Goal: Complete application form: Complete application form

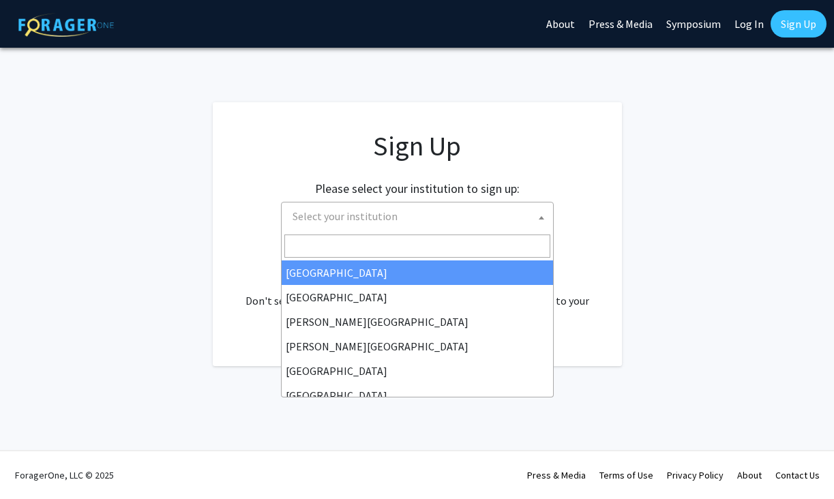
click at [538, 213] on span at bounding box center [541, 217] width 14 height 30
type input "v"
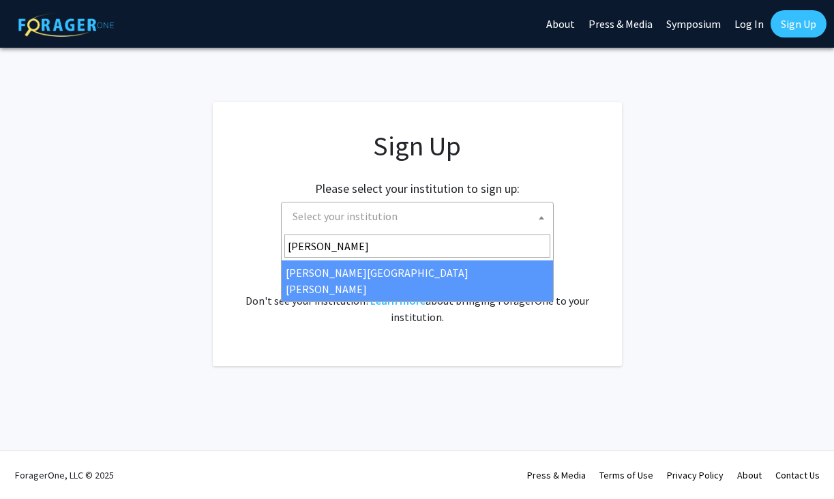
type input "john"
select select "1"
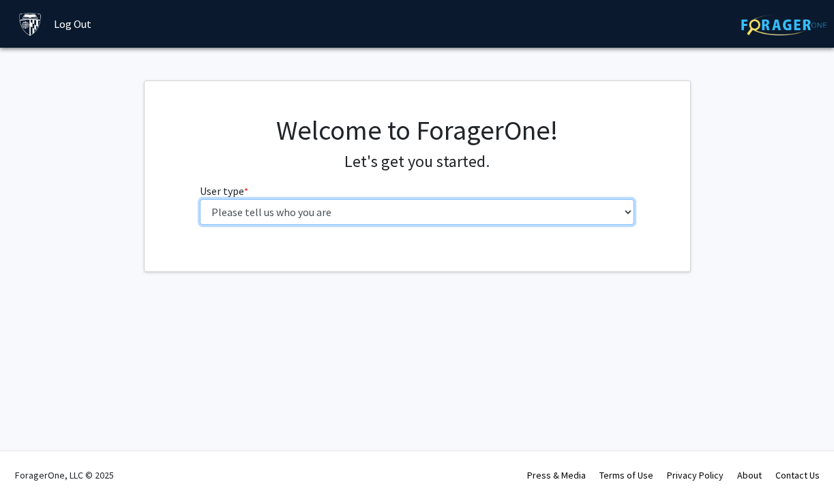
select select "2: masters"
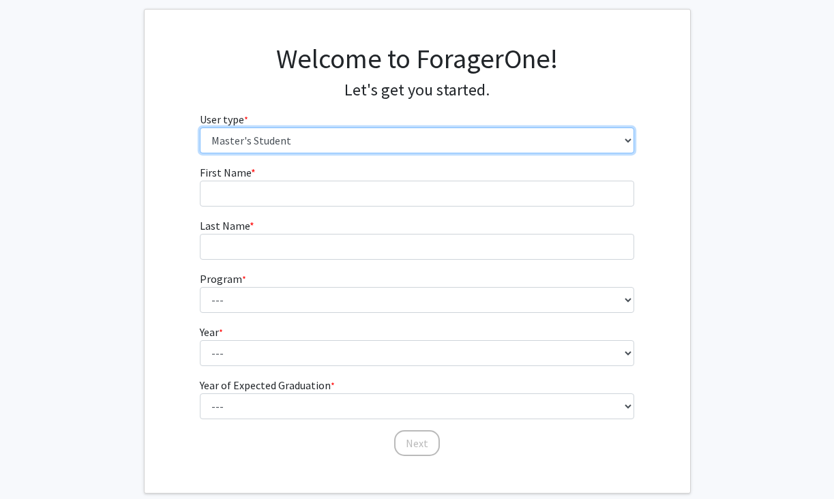
scroll to position [3, 0]
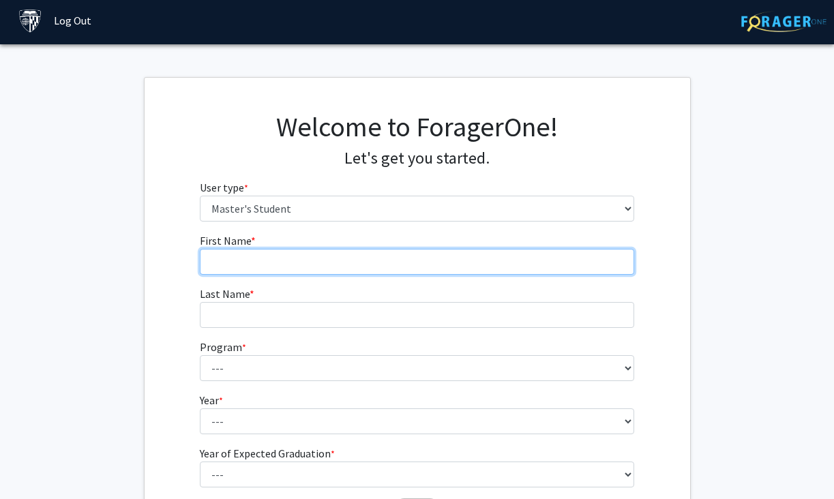
click at [271, 252] on input "First Name * required" at bounding box center [417, 262] width 434 height 26
type input "Irete"
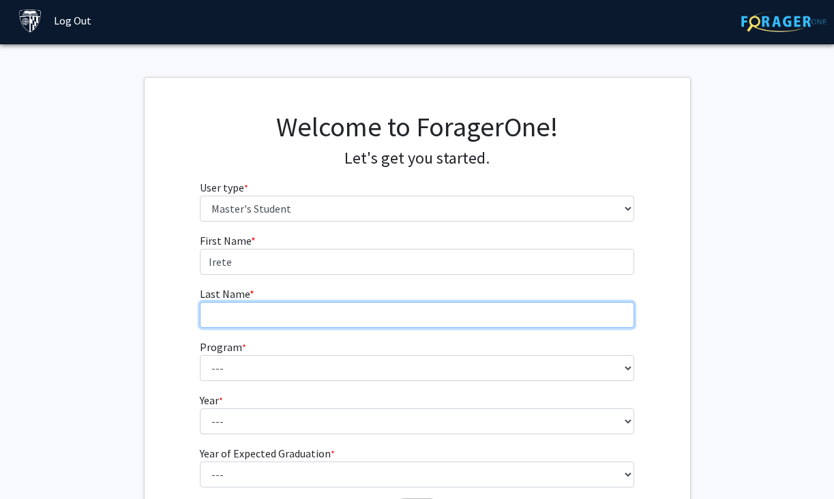
click at [231, 324] on input "Last Name * required" at bounding box center [417, 315] width 434 height 26
type input "Obaitzn"
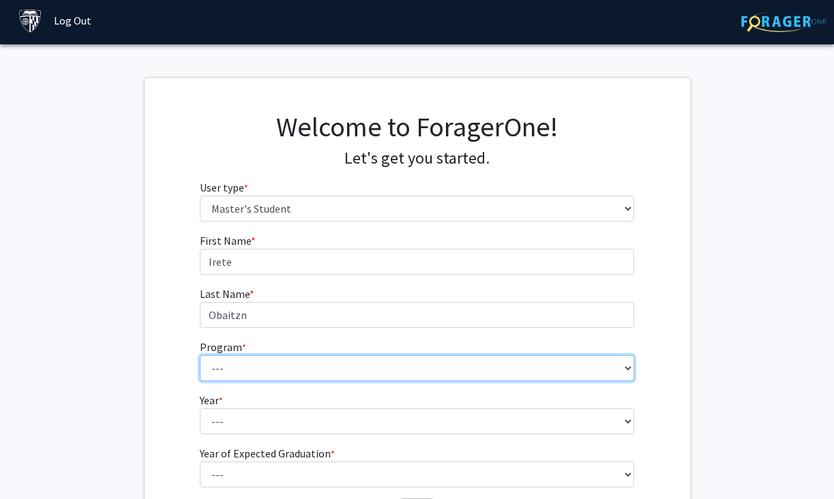
select select "106: 101"
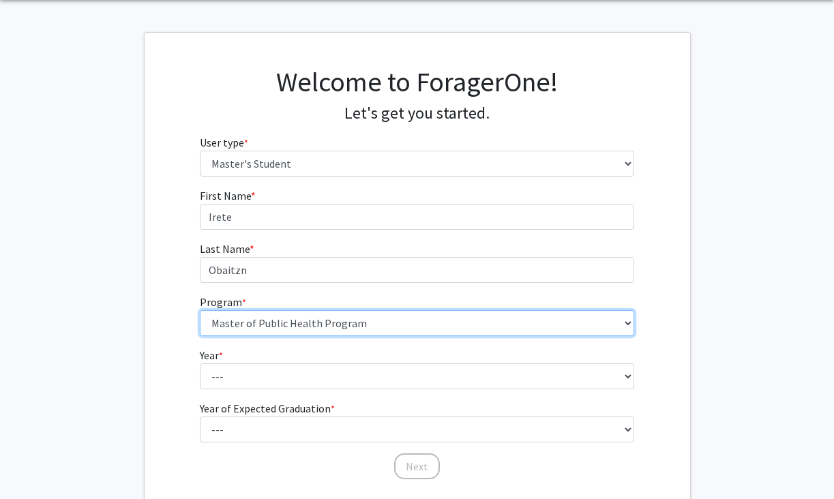
scroll to position [61, 0]
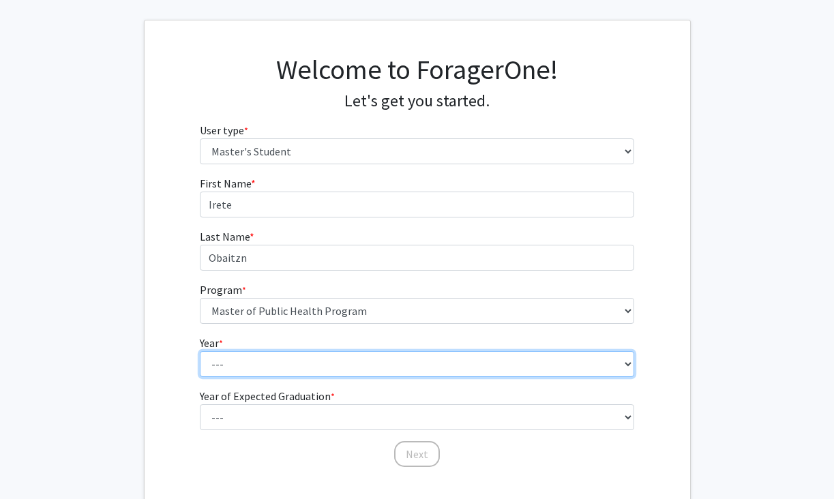
select select "2: second_year"
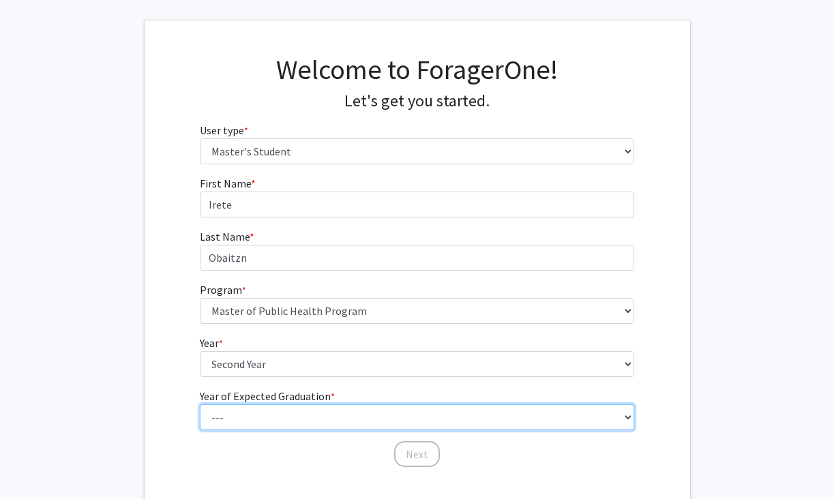
select select "2: 2026"
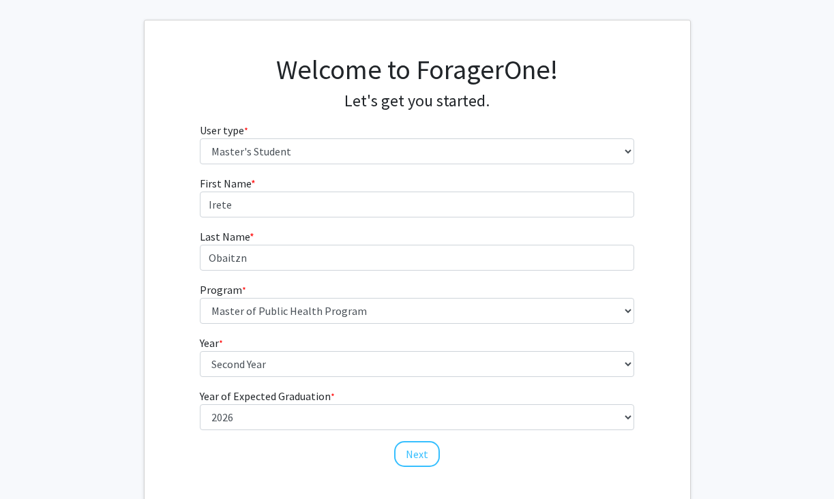
drag, startPoint x: 427, startPoint y: 455, endPoint x: 421, endPoint y: 453, distance: 7.0
click at [427, 455] on button "Next" at bounding box center [417, 454] width 46 height 26
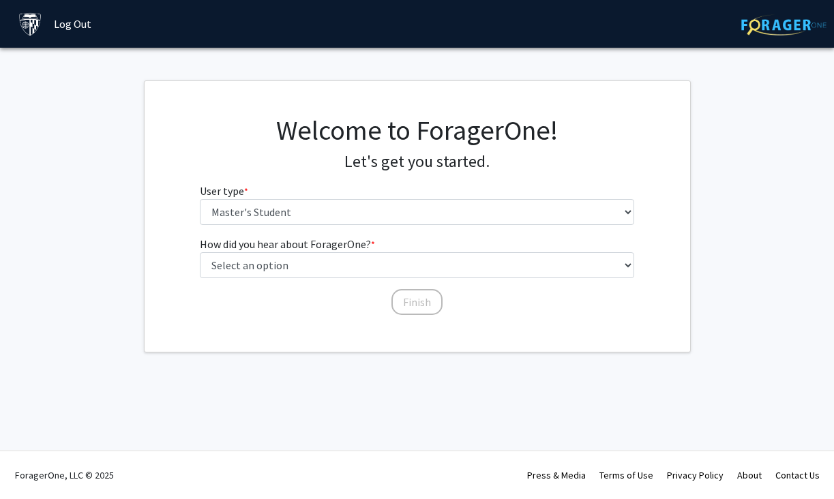
scroll to position [0, 0]
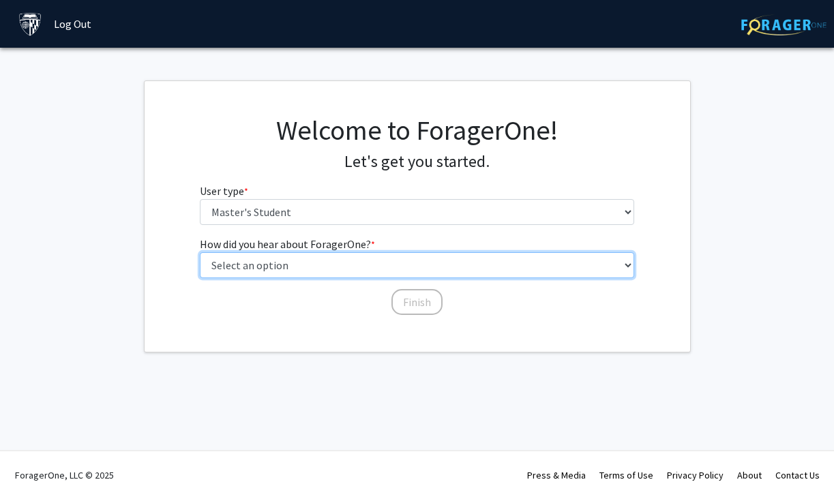
select select "3: university_website"
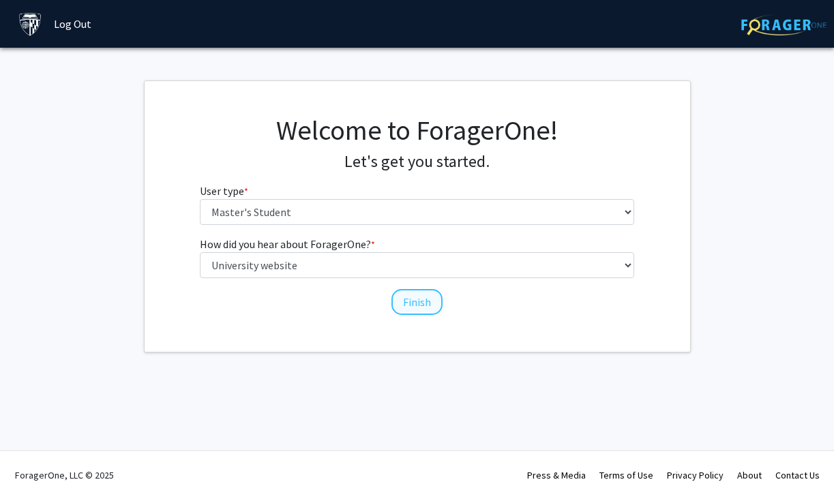
click at [410, 299] on button "Finish" at bounding box center [416, 302] width 51 height 26
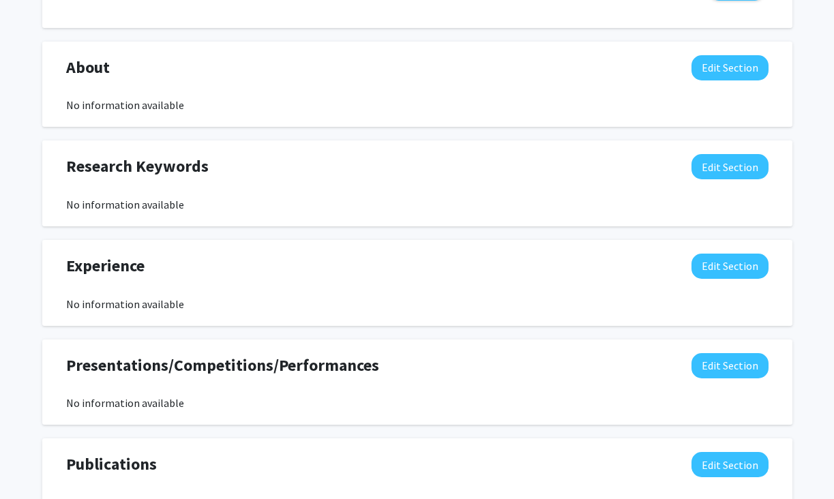
scroll to position [551, 0]
